Goal: Entertainment & Leisure: Consume media (video, audio)

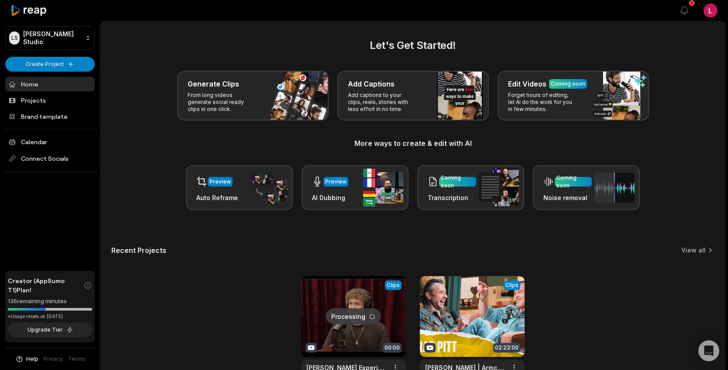
scroll to position [66, 0]
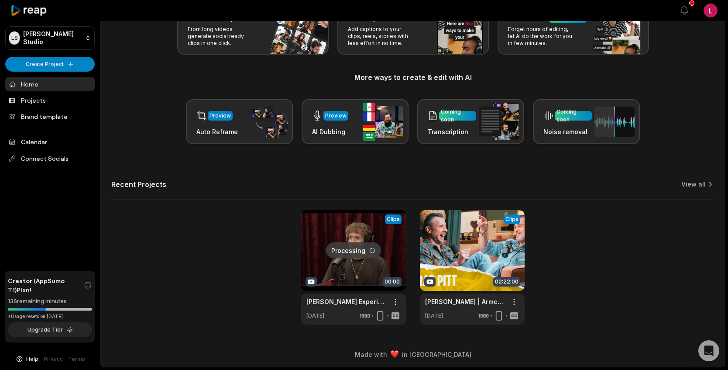
click at [357, 273] on link at bounding box center [353, 267] width 105 height 114
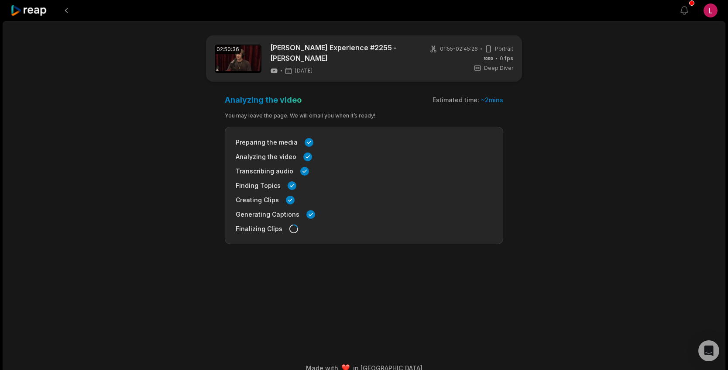
click at [31, 7] on icon at bounding box center [28, 11] width 37 height 12
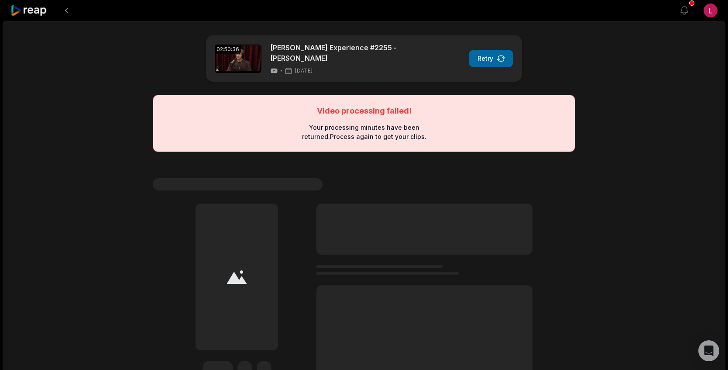
click at [494, 60] on button "Retry" at bounding box center [491, 58] width 45 height 17
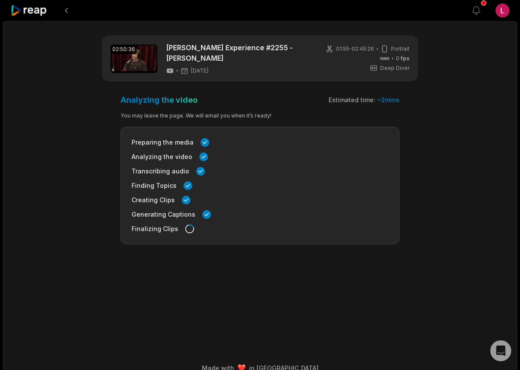
click at [519, 238] on div "View notifications Open user menu 02:50:36 [PERSON_NAME] Experience #2255 - [PE…" at bounding box center [260, 191] width 520 height 383
drag, startPoint x: 519, startPoint y: 228, endPoint x: 451, endPoint y: 222, distance: 68.9
click at [451, 222] on div "View notifications Open user menu 02:50:36 [PERSON_NAME] Experience #2255 - [PE…" at bounding box center [260, 191] width 520 height 383
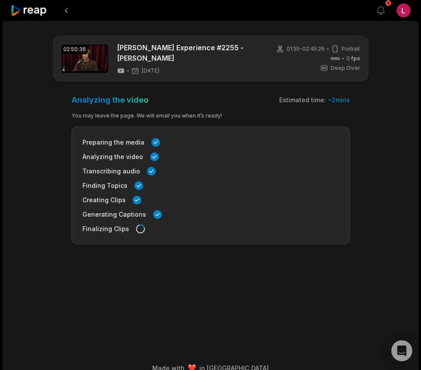
click at [392, 159] on main "02:50:36 [PERSON_NAME] Experience #2255 - [PERSON_NAME] [DATE] 01:55 - 02:45:26…" at bounding box center [210, 176] width 415 height 282
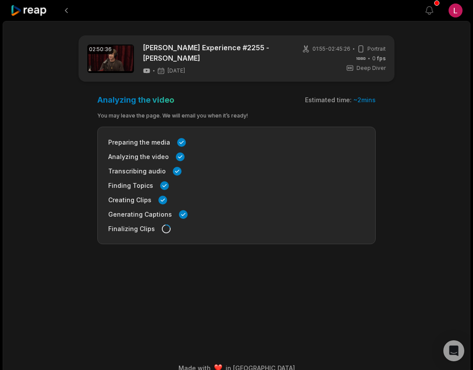
click at [343, 277] on main "02:50:36 [PERSON_NAME] Experience #2255 - [PERSON_NAME] [DATE] 01:55 - 02:45:26…" at bounding box center [236, 176] width 423 height 282
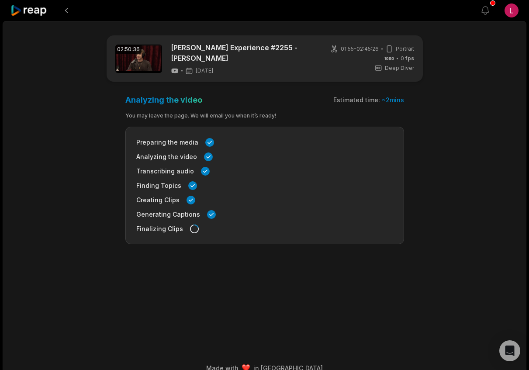
click at [477, 114] on div "02:50:36 [PERSON_NAME] Experience #2255 - [PERSON_NAME] [DATE] 01:55 - 02:45:26…" at bounding box center [264, 201] width 523 height 360
click at [528, 187] on div "View notifications Open user menu 02:50:36 [PERSON_NAME] Experience #2255 - [PE…" at bounding box center [264, 191] width 529 height 383
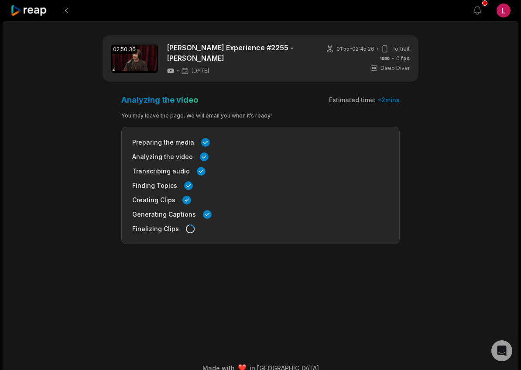
click at [465, 122] on main "02:50:36 [PERSON_NAME] Experience #2255 - [PERSON_NAME] [DATE] 01:55 - 02:45:26…" at bounding box center [260, 176] width 423 height 282
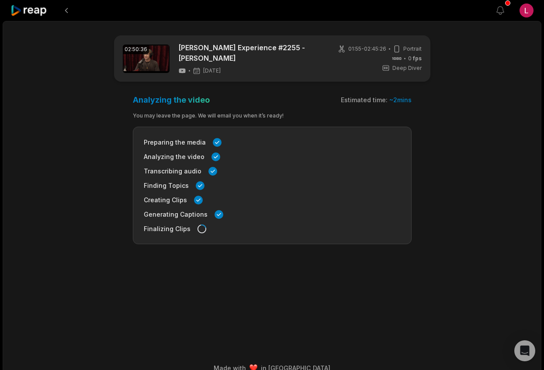
click at [491, 191] on div "02:50:36 [PERSON_NAME] Experience #2255 - [PERSON_NAME] [DATE] 01:55 - 02:45:26…" at bounding box center [272, 201] width 538 height 360
click at [479, 104] on main "02:50:36 Joe Rogan Experience #2255 - Mark Zuckerberg 6 days ago 01:55 - 02:45:…" at bounding box center [272, 176] width 423 height 282
click at [154, 59] on link at bounding box center [146, 59] width 47 height 28
